Goal: Find specific page/section: Find specific page/section

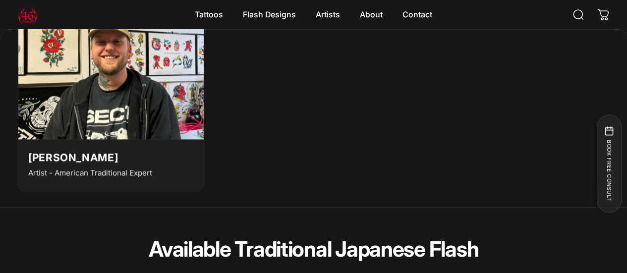
scroll to position [2446, 0]
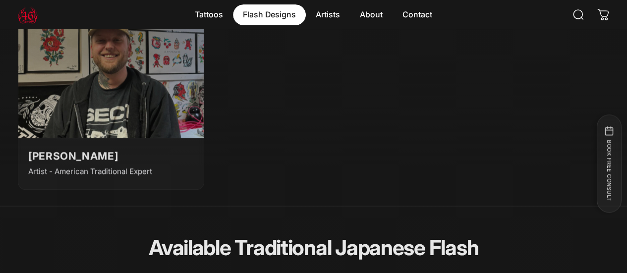
click at [284, 13] on magnet-element "Flash Designs Flash Designs" at bounding box center [269, 14] width 73 height 21
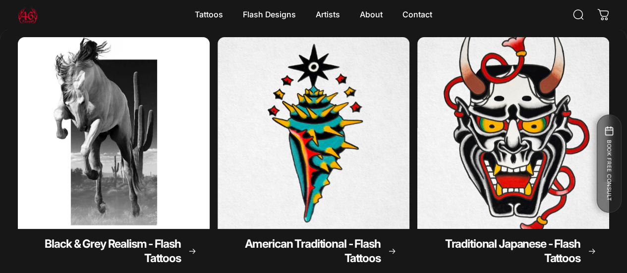
scroll to position [97, 0]
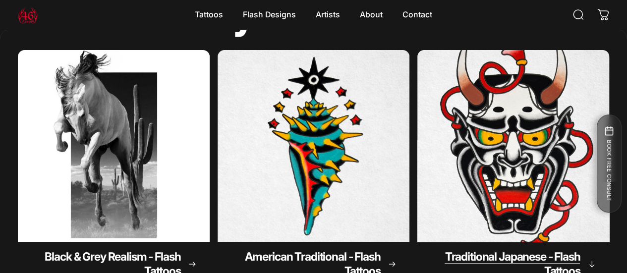
click at [445, 250] on span "Traditional Japanese - Flash Tattoos" at bounding box center [512, 264] width 135 height 28
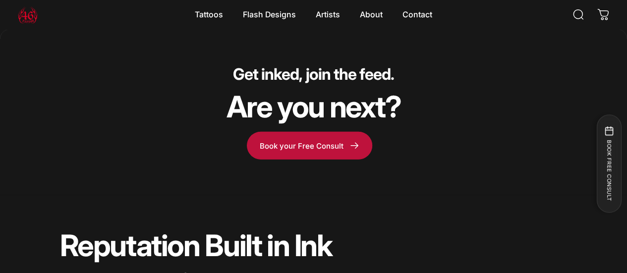
scroll to position [3188, 0]
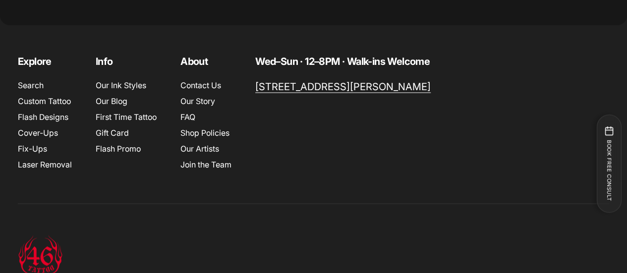
scroll to position [989, 0]
